Goal: Task Accomplishment & Management: Use online tool/utility

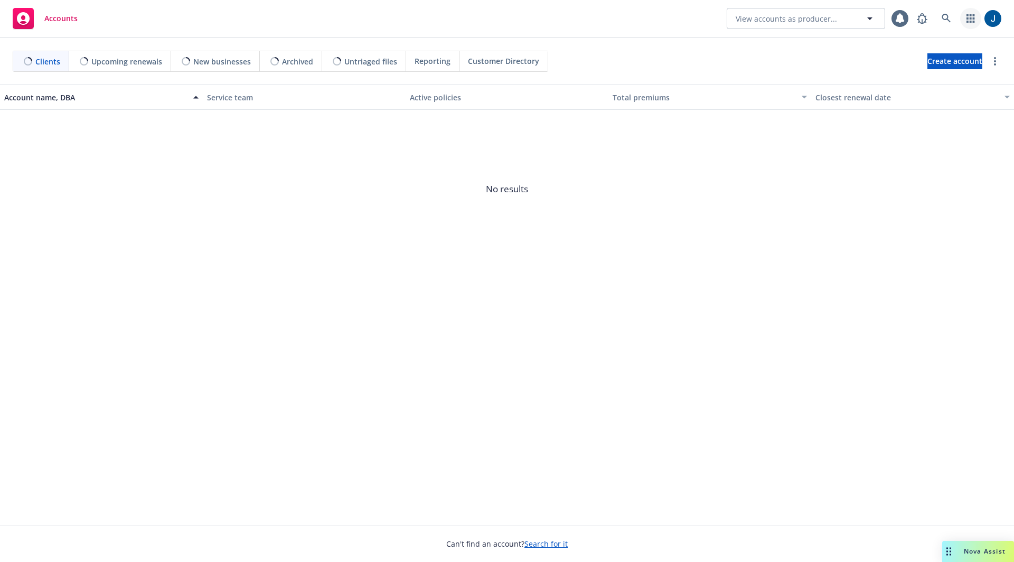
click at [972, 16] on icon "button" at bounding box center [970, 18] width 8 height 8
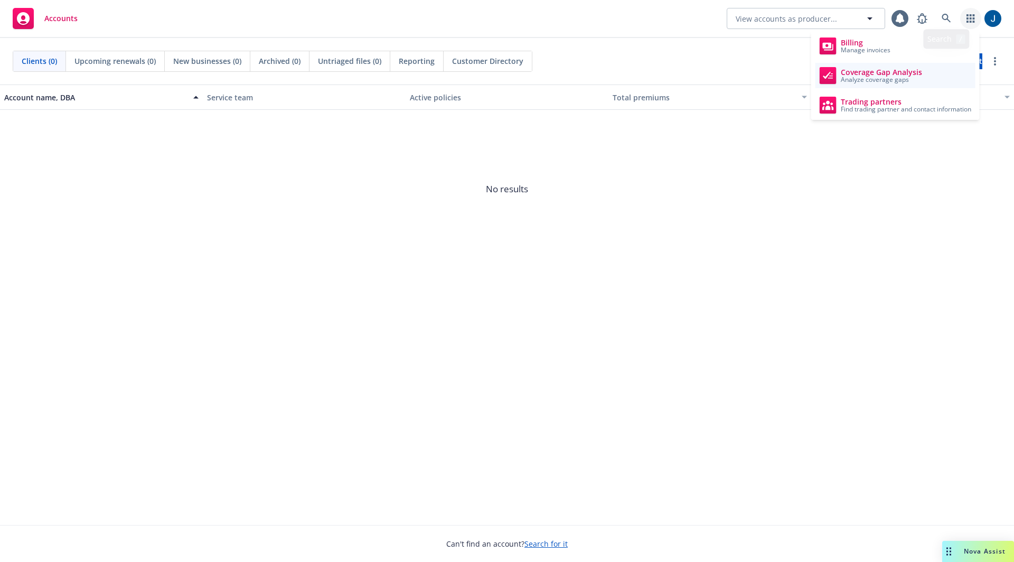
click at [898, 73] on span "Coverage Gap Analysis" at bounding box center [881, 72] width 81 height 8
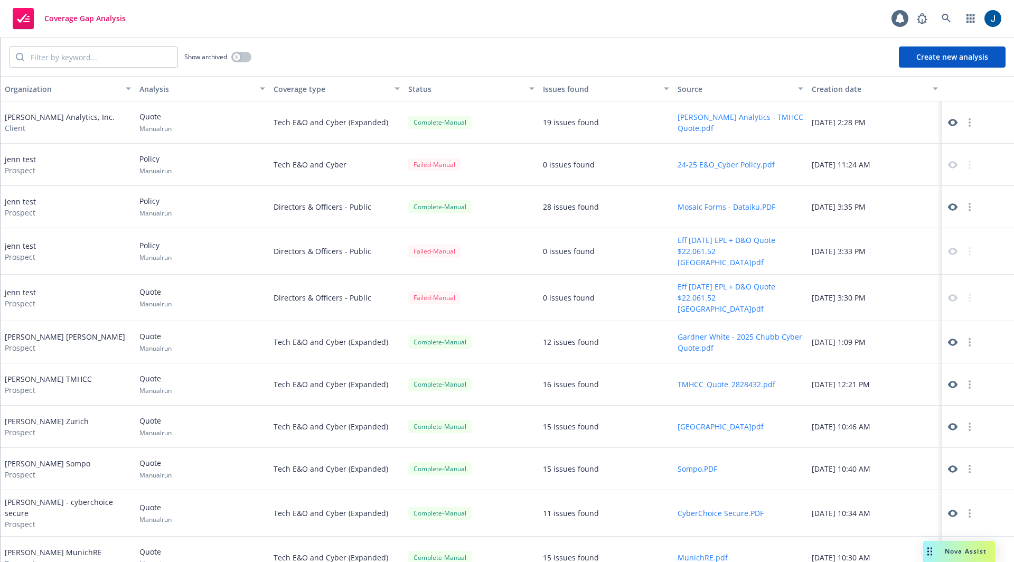
click at [957, 61] on button "Create new analysis" at bounding box center [952, 56] width 107 height 21
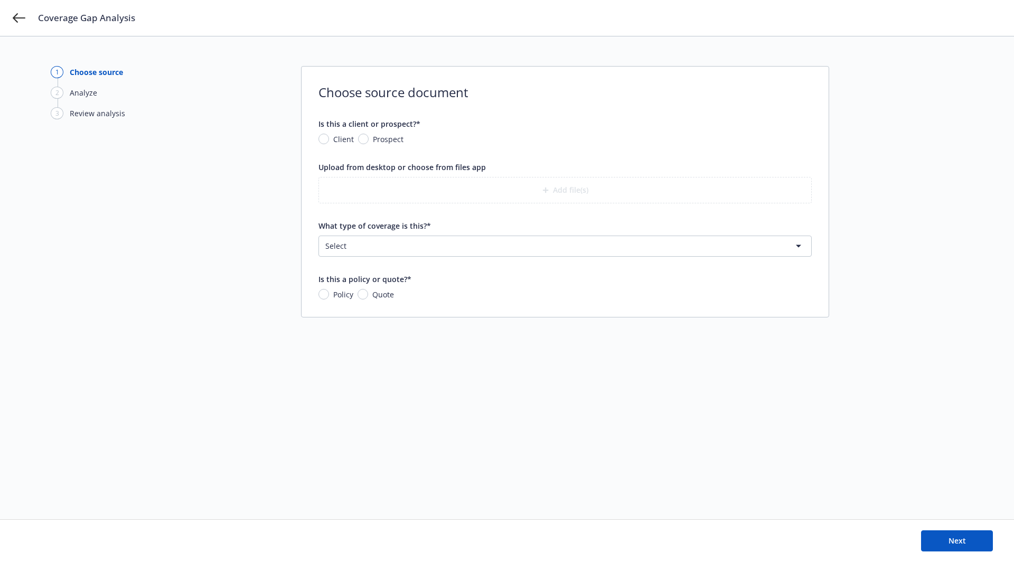
click at [493, 244] on html "Coverage Gap Analysis 1 Choose source 2 Analyze 3 Review analysis Choose source…" at bounding box center [507, 281] width 1014 height 562
